Goal: Transaction & Acquisition: Purchase product/service

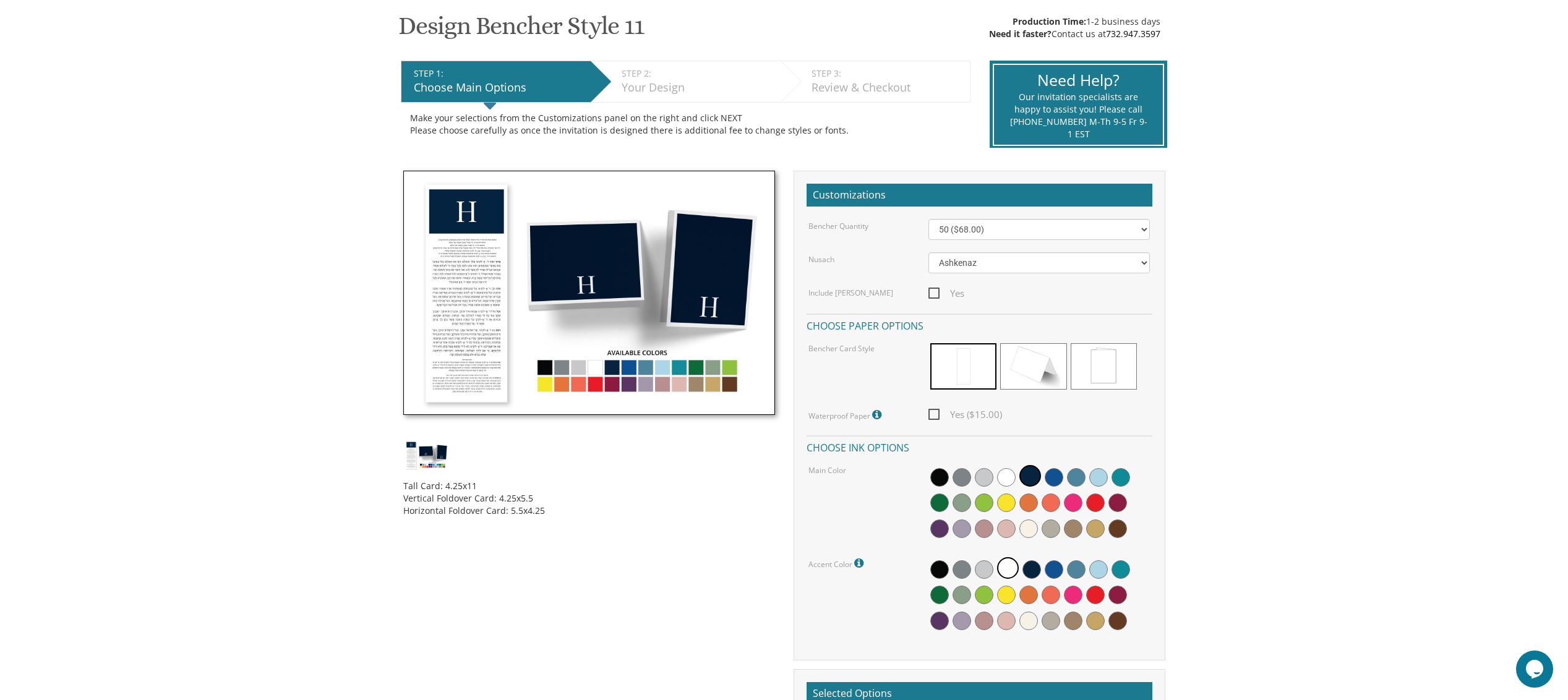
click at [365, 290] on body "My Cart {{shoppingcart.totalQuantityDisplay}} Total: {{shoppingcart.subtotal}} …" at bounding box center [784, 565] width 1568 height 1528
click at [445, 273] on img at bounding box center [589, 293] width 371 height 245
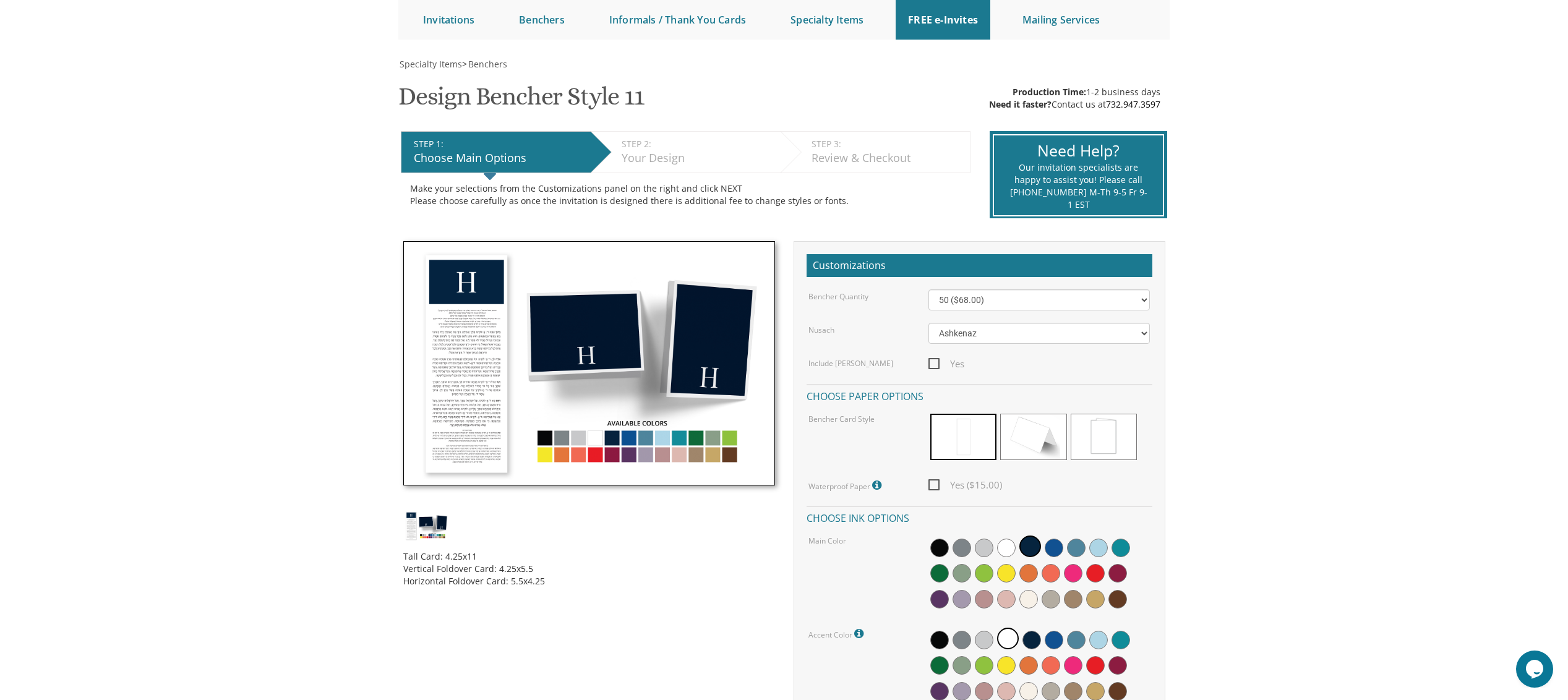
scroll to position [101, 0]
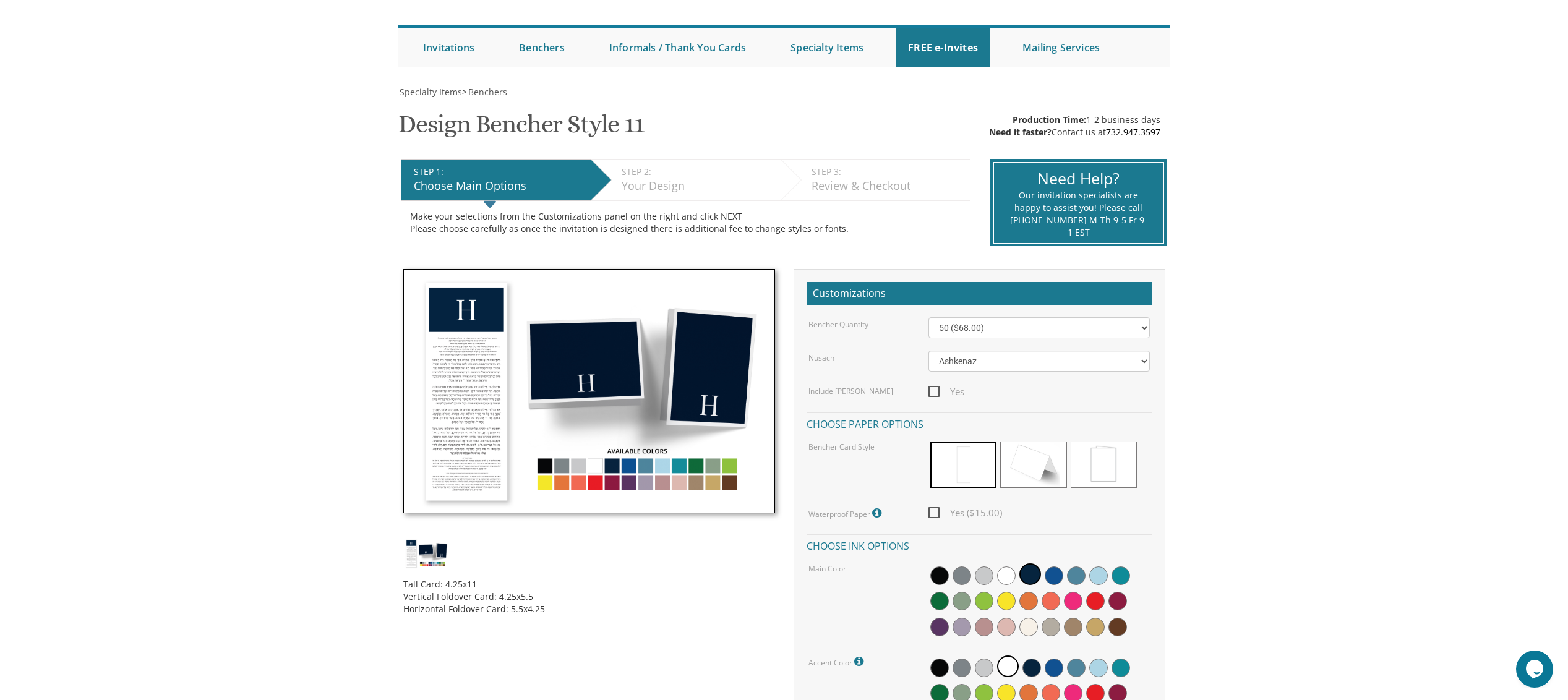
click at [468, 330] on img at bounding box center [589, 391] width 371 height 245
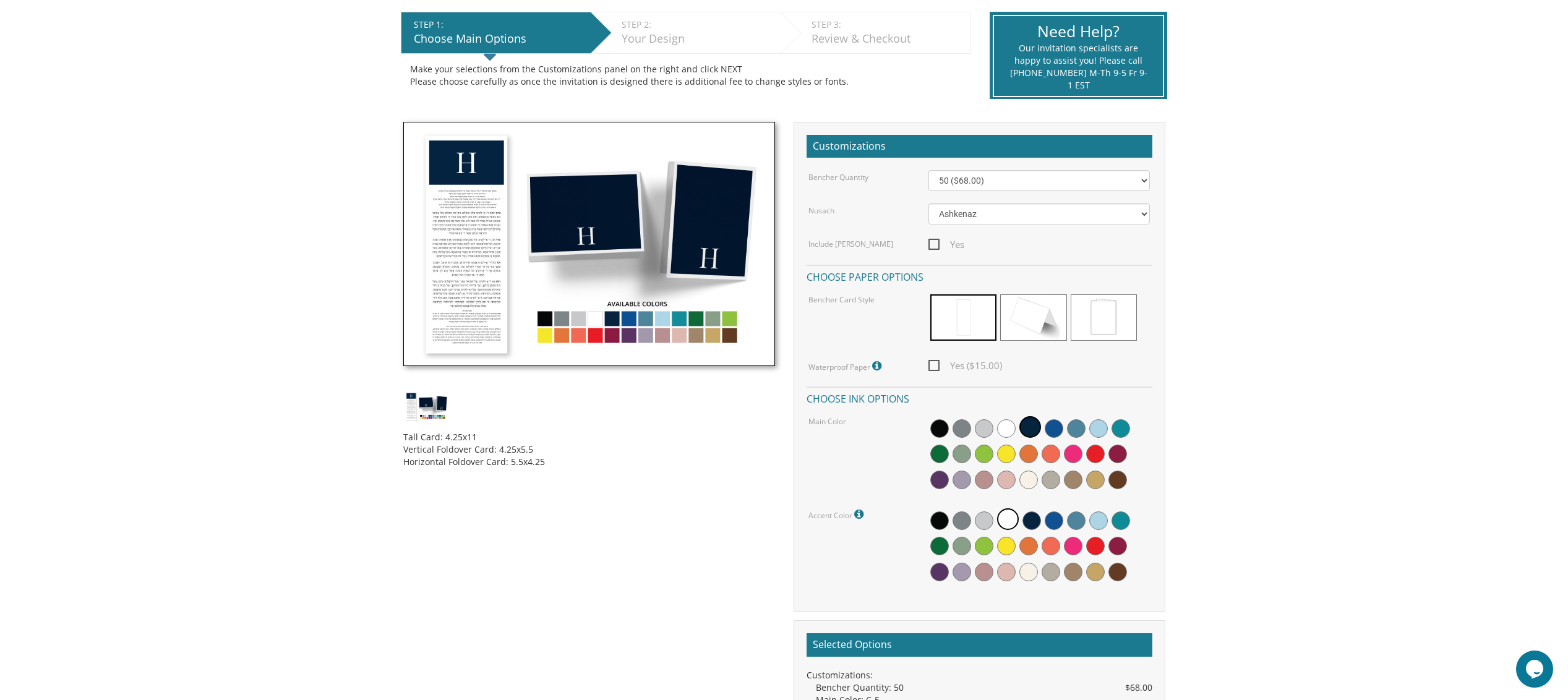
scroll to position [0, 0]
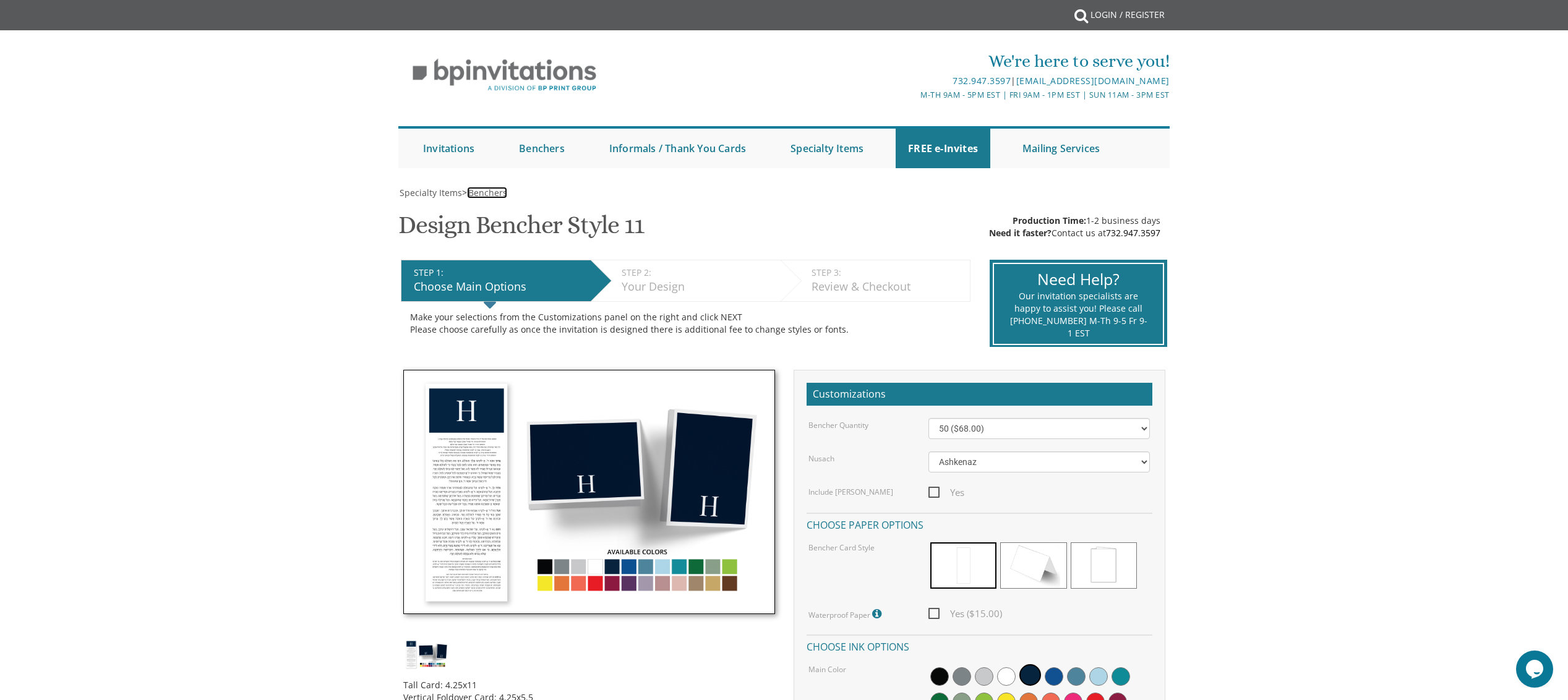
click at [491, 191] on span "Benchers" at bounding box center [488, 192] width 39 height 12
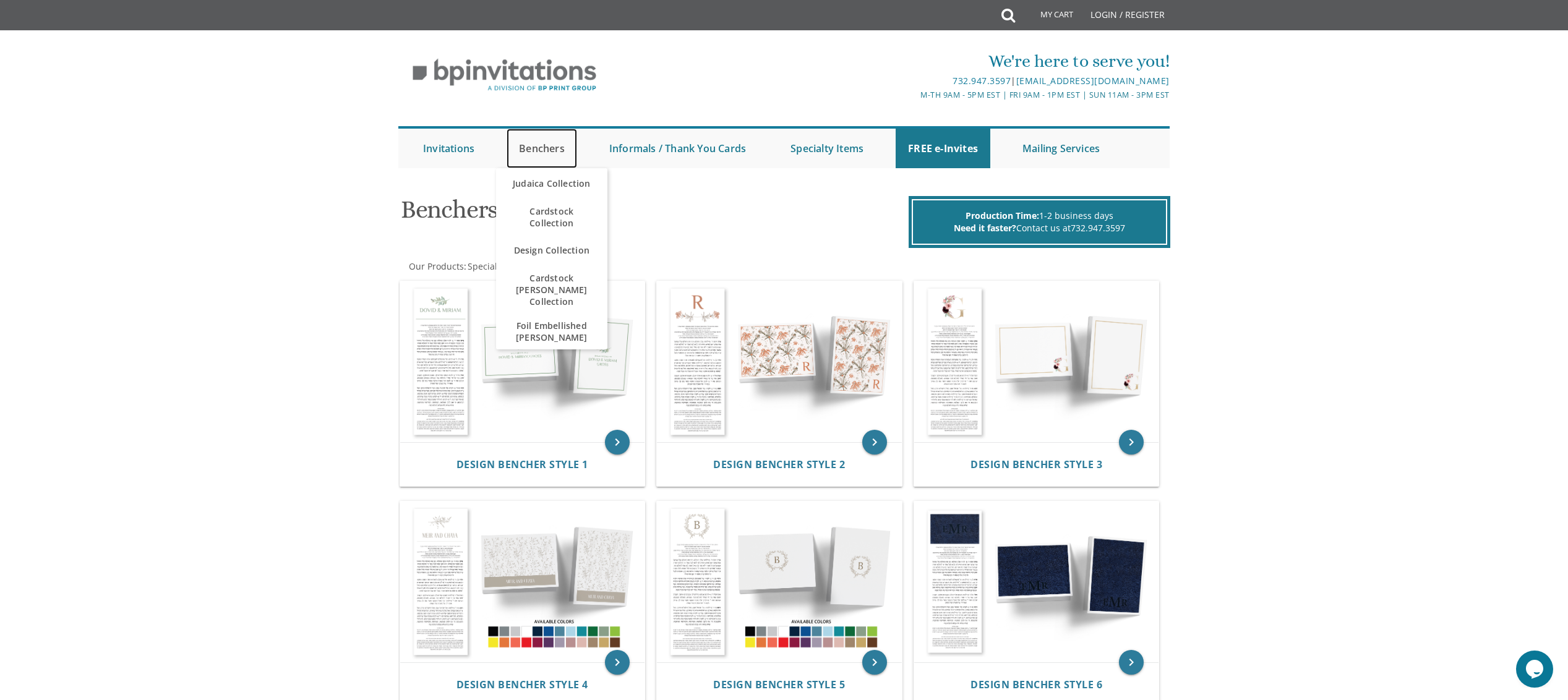
click at [521, 142] on link "Benchers" at bounding box center [542, 148] width 71 height 39
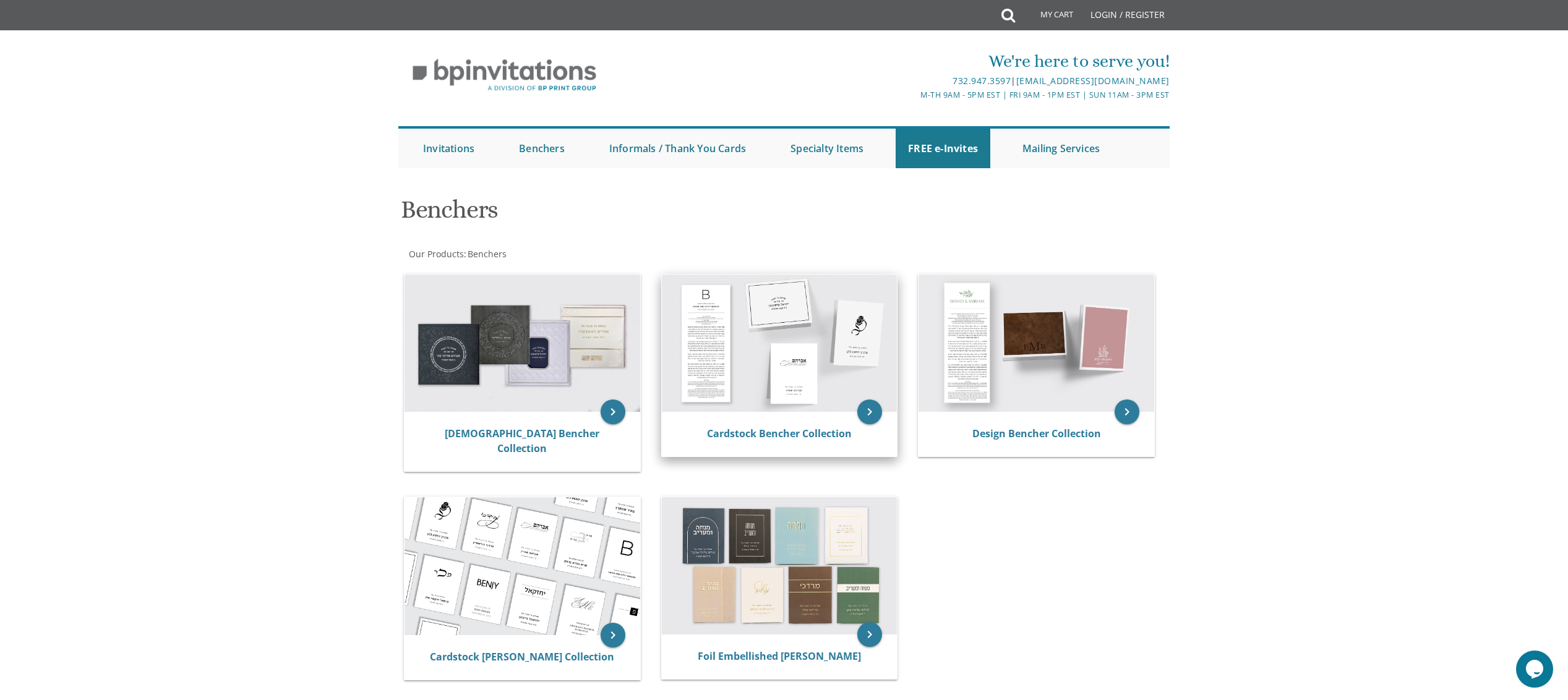
click at [820, 352] on img at bounding box center [780, 343] width 236 height 137
click at [764, 342] on img at bounding box center [780, 343] width 236 height 137
click at [865, 414] on icon "keyboard_arrow_right" at bounding box center [870, 412] width 25 height 25
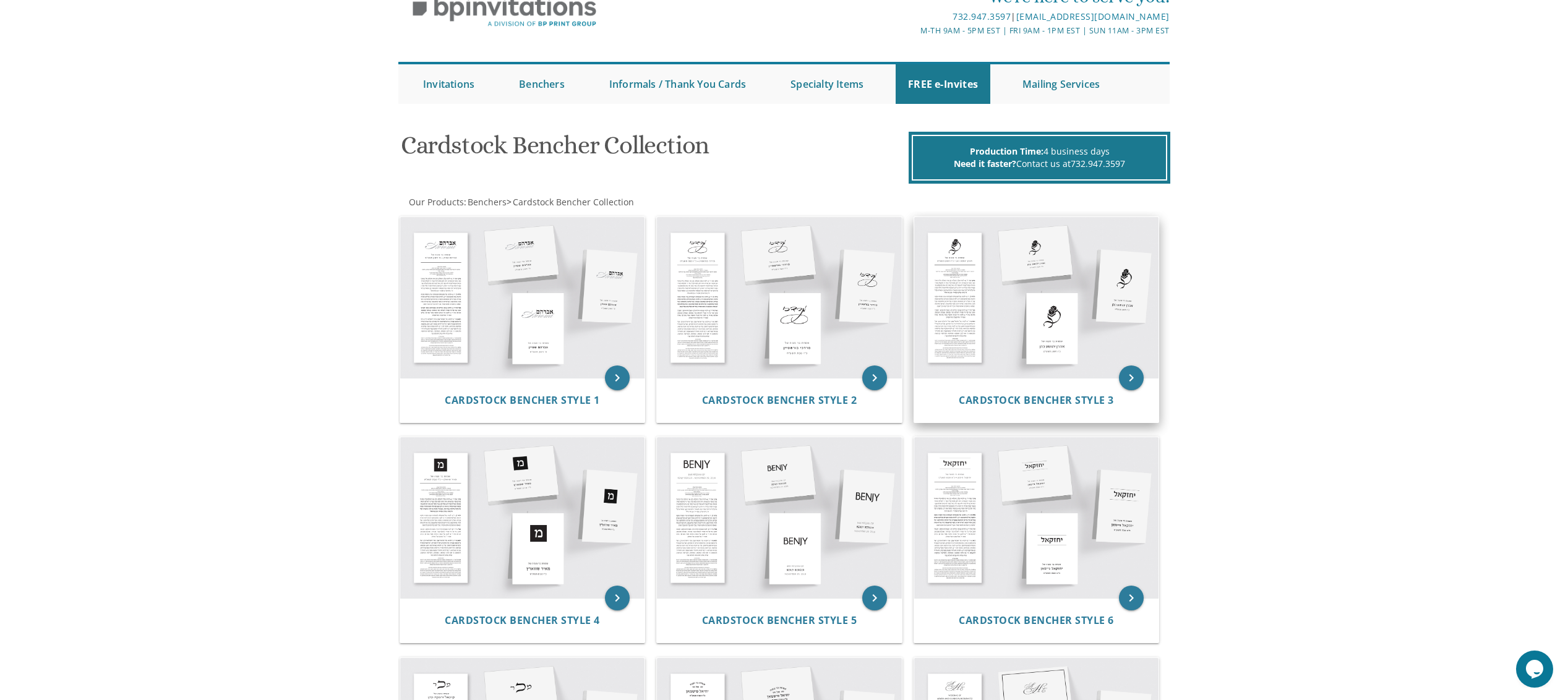
scroll to position [68, 0]
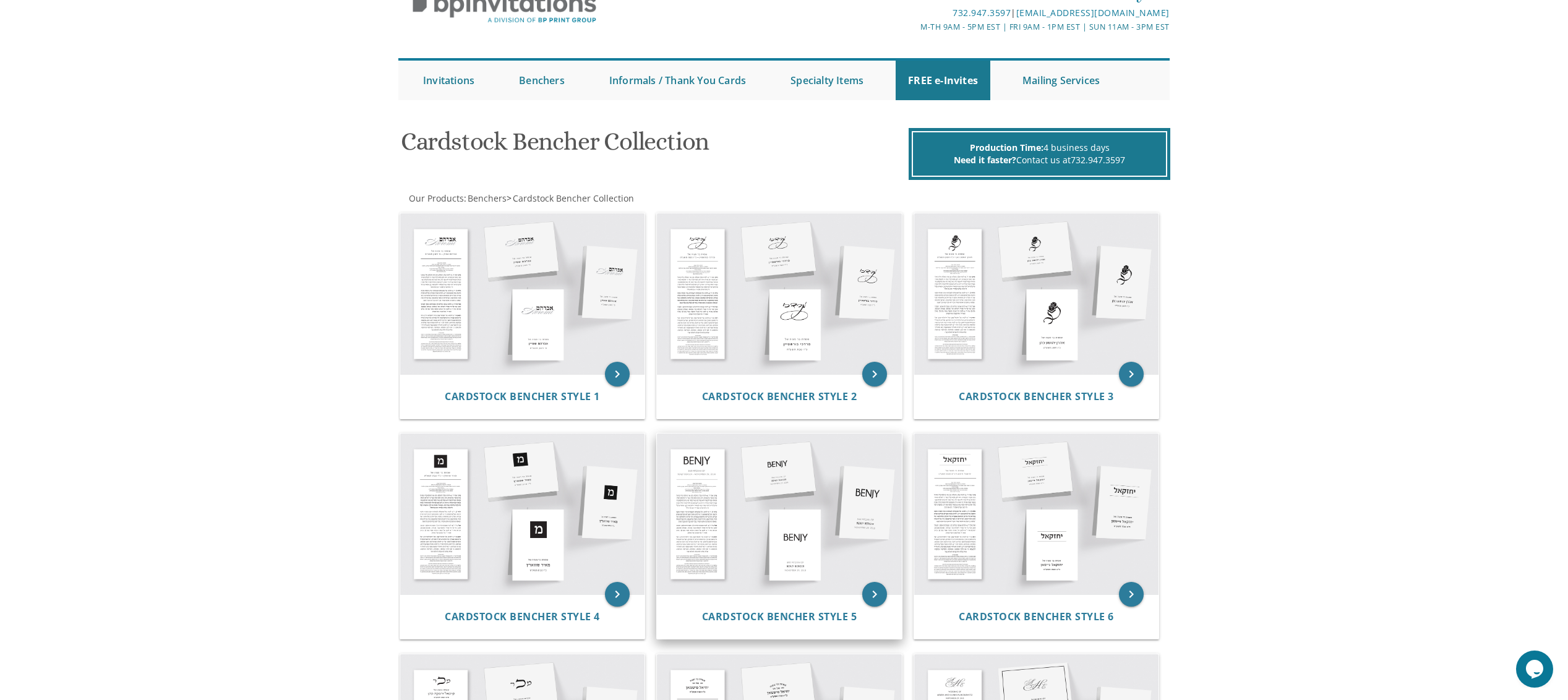
click at [808, 506] on img at bounding box center [780, 514] width 245 height 161
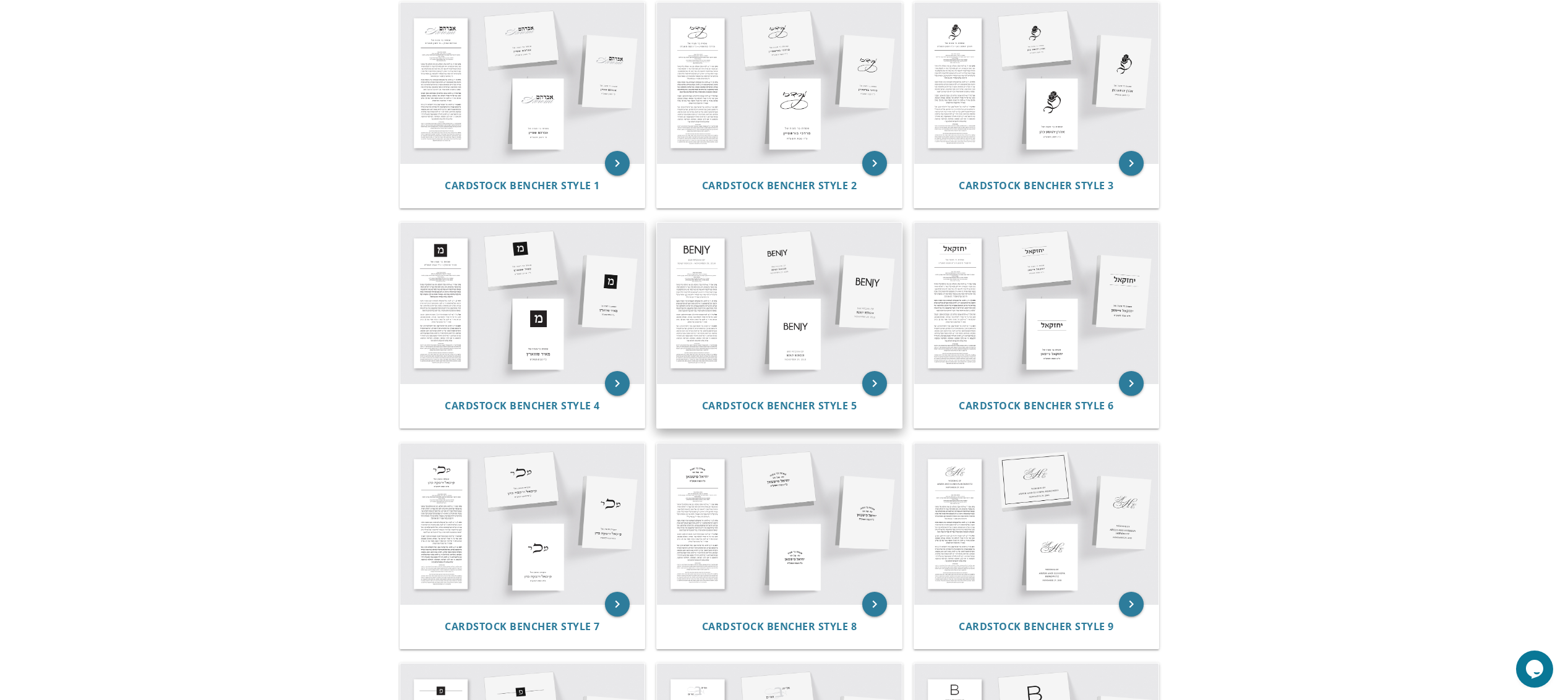
scroll to position [343, 0]
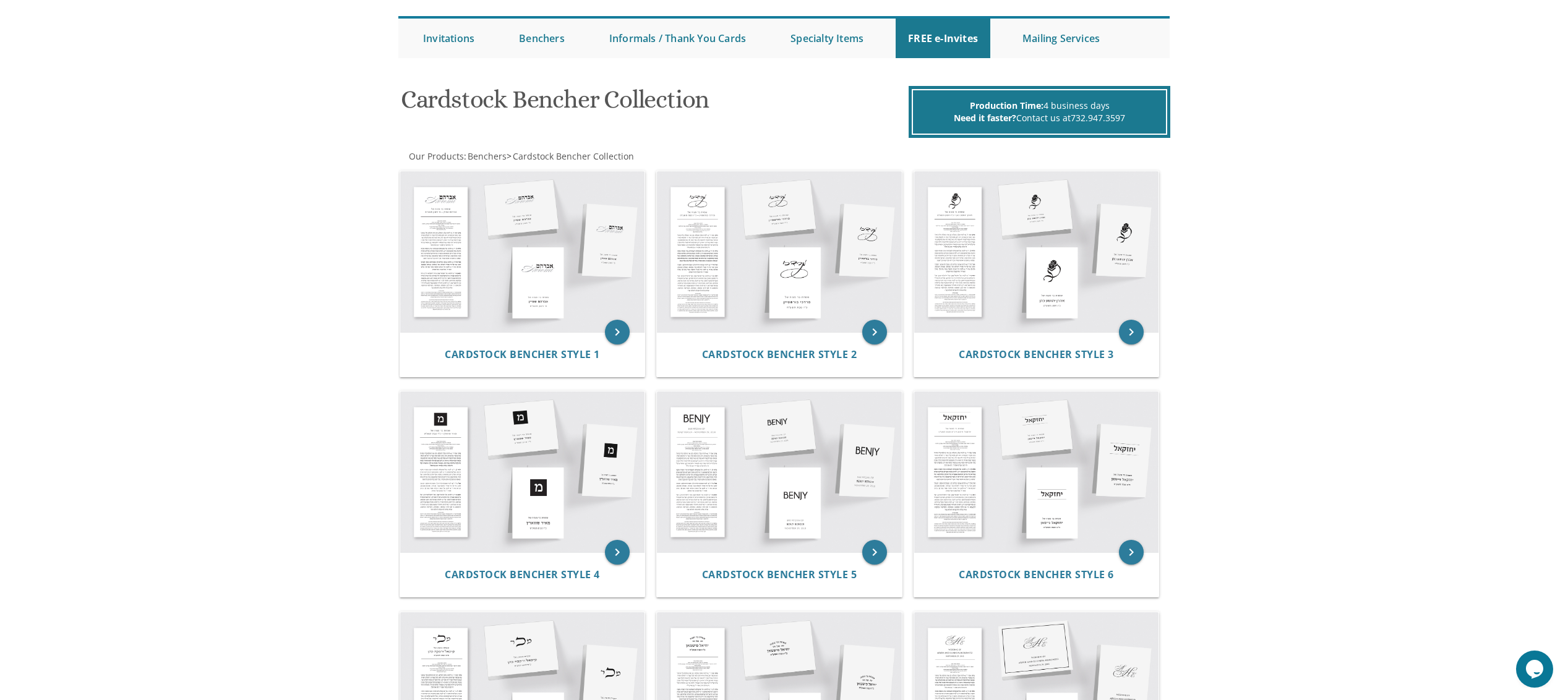
scroll to position [94, 0]
